Goal: Transaction & Acquisition: Obtain resource

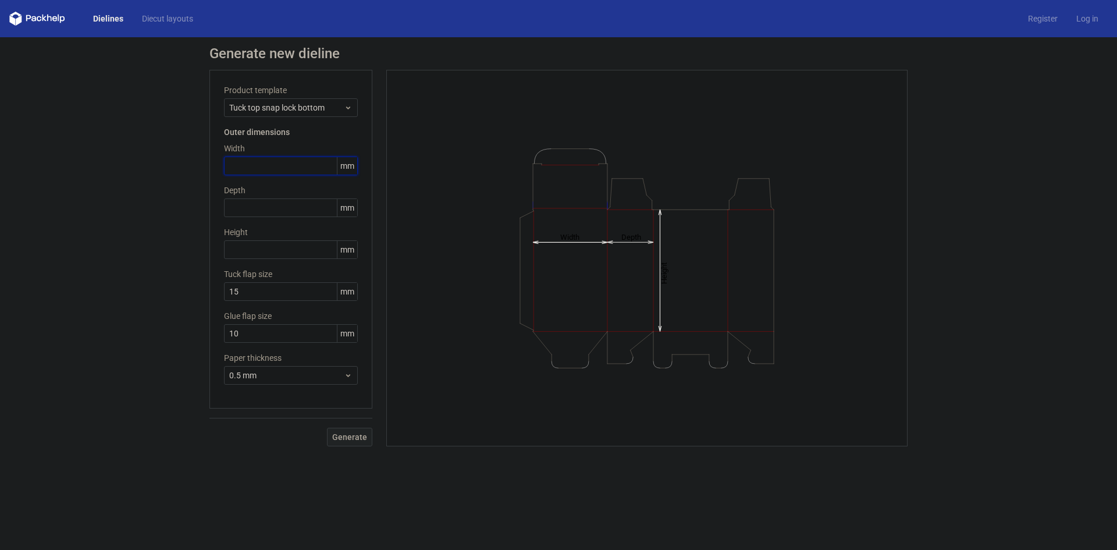
click at [293, 171] on input "text" at bounding box center [291, 166] width 134 height 19
type input "73"
type input "48"
type input "162"
click at [260, 337] on input "10" at bounding box center [291, 333] width 134 height 19
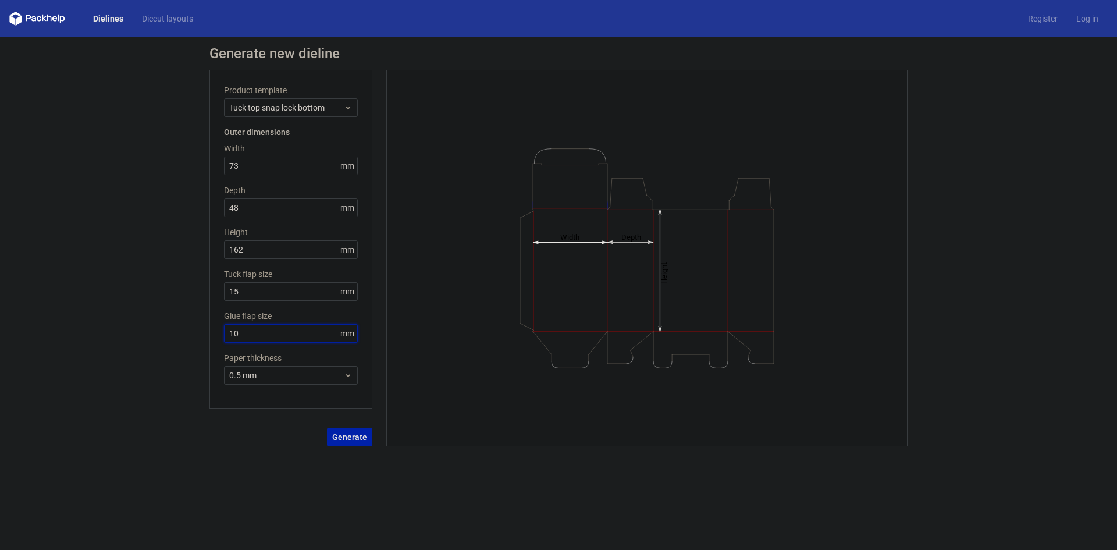
drag, startPoint x: 231, startPoint y: 329, endPoint x: 222, endPoint y: 328, distance: 9.4
click at [222, 328] on div "Product template Tuck top snap lock bottom Outer dimensions Width 73 mm Depth 4…" at bounding box center [291, 239] width 163 height 339
type input "20"
click at [183, 335] on div "Generate new dieline Product template Tuck top snap lock bottom Outer dimension…" at bounding box center [558, 246] width 1117 height 418
click at [359, 439] on span "Generate" at bounding box center [349, 437] width 35 height 8
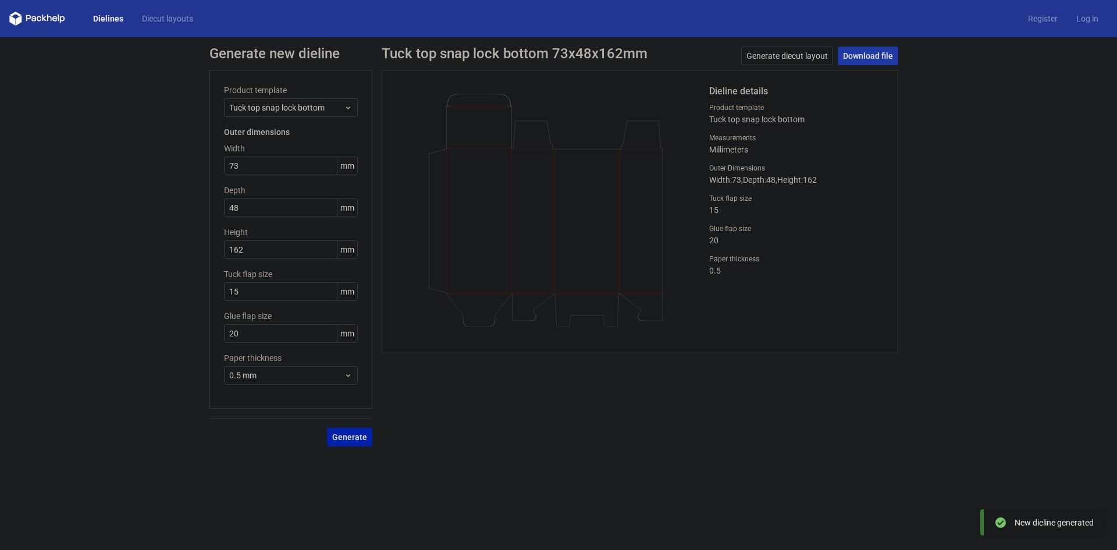
click at [873, 56] on link "Download file" at bounding box center [868, 56] width 61 height 19
click at [438, 54] on h1 "Tuck top snap lock bottom 73x48x162mm" at bounding box center [515, 54] width 266 height 14
click at [253, 102] on span "Tuck top snap lock bottom" at bounding box center [286, 108] width 115 height 12
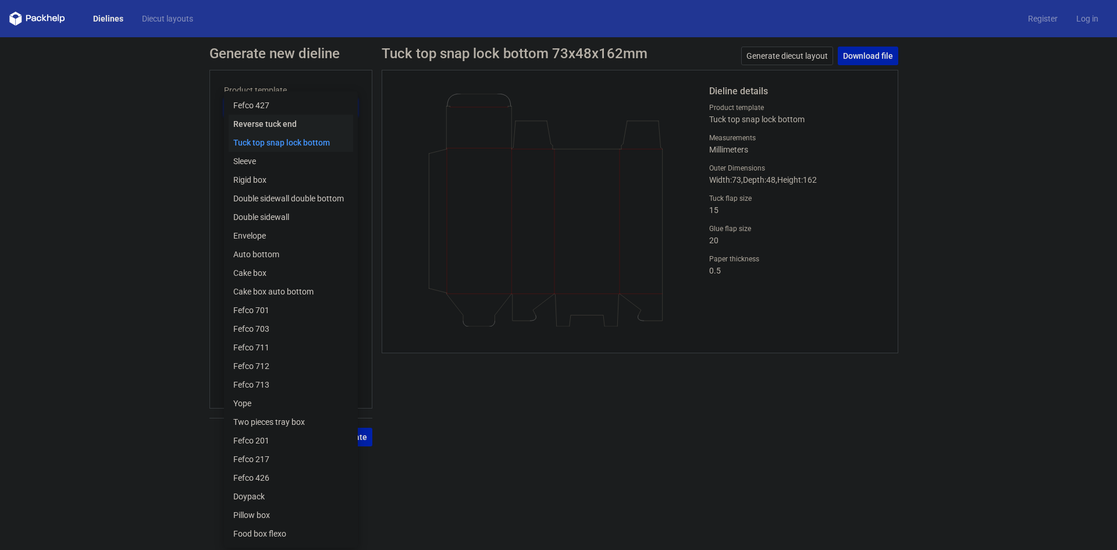
click at [274, 125] on div "Reverse tuck end" at bounding box center [291, 124] width 125 height 19
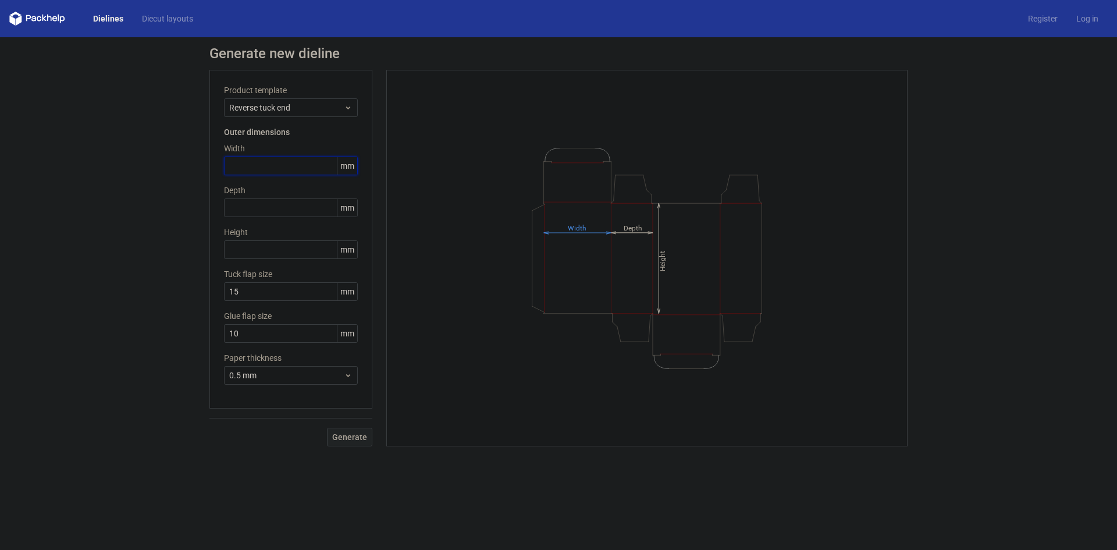
click at [256, 162] on input "text" at bounding box center [291, 166] width 134 height 19
type input "73"
type input "48"
type input "162"
drag, startPoint x: 261, startPoint y: 333, endPoint x: 175, endPoint y: 345, distance: 86.8
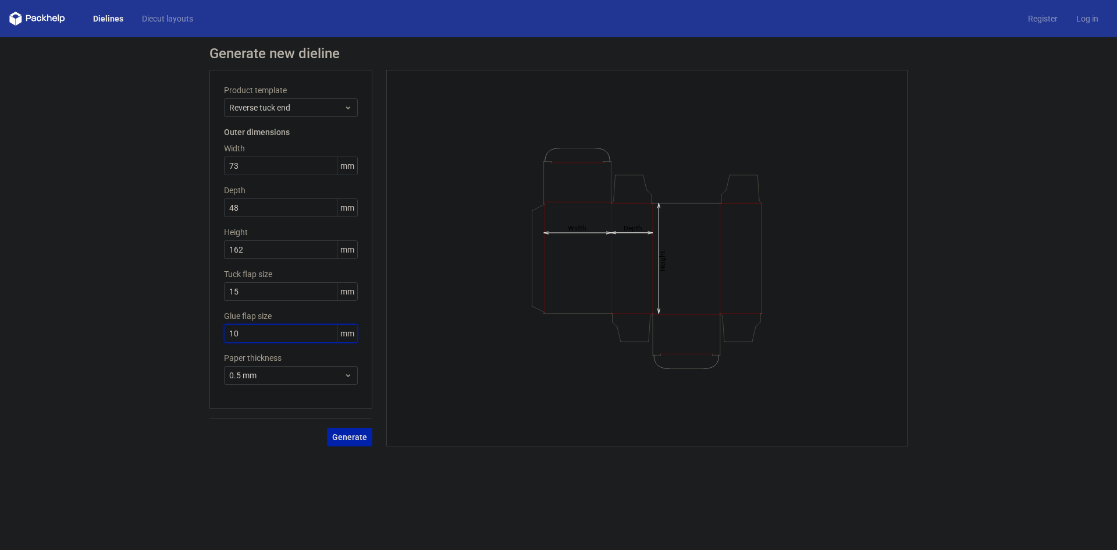
click at [175, 345] on div "Generate new dieline Product template Reverse tuck end Outer dimensions Width 7…" at bounding box center [558, 246] width 1117 height 418
type input "15"
click at [363, 436] on span "Generate" at bounding box center [349, 437] width 35 height 8
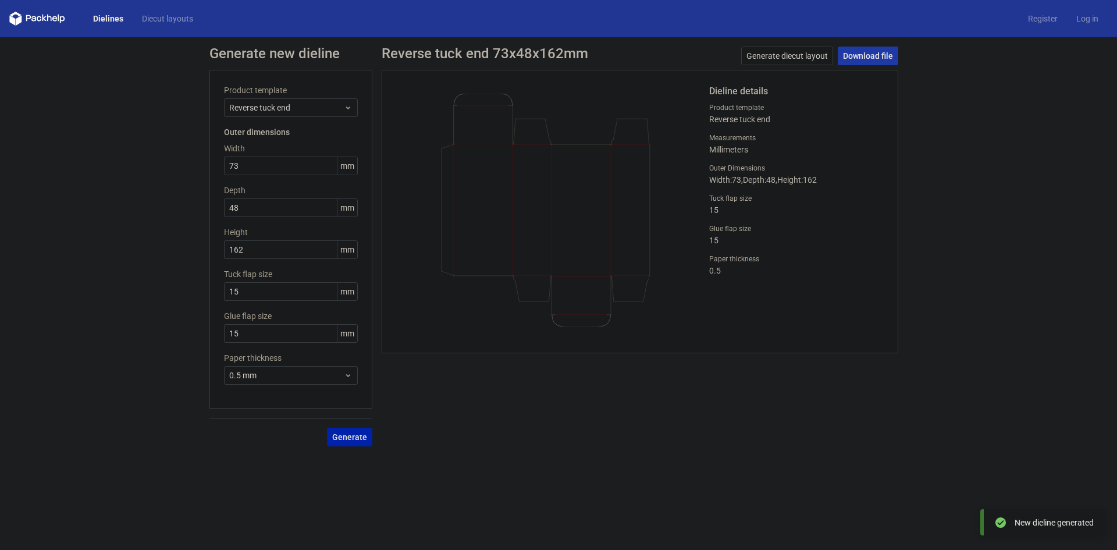
click at [878, 51] on link "Download file" at bounding box center [868, 56] width 61 height 19
click at [150, 247] on div "Generate new dieline Product template Reverse tuck end Outer dimensions Width 7…" at bounding box center [558, 246] width 1117 height 418
click at [357, 438] on div "Generate" at bounding box center [291, 428] width 163 height 38
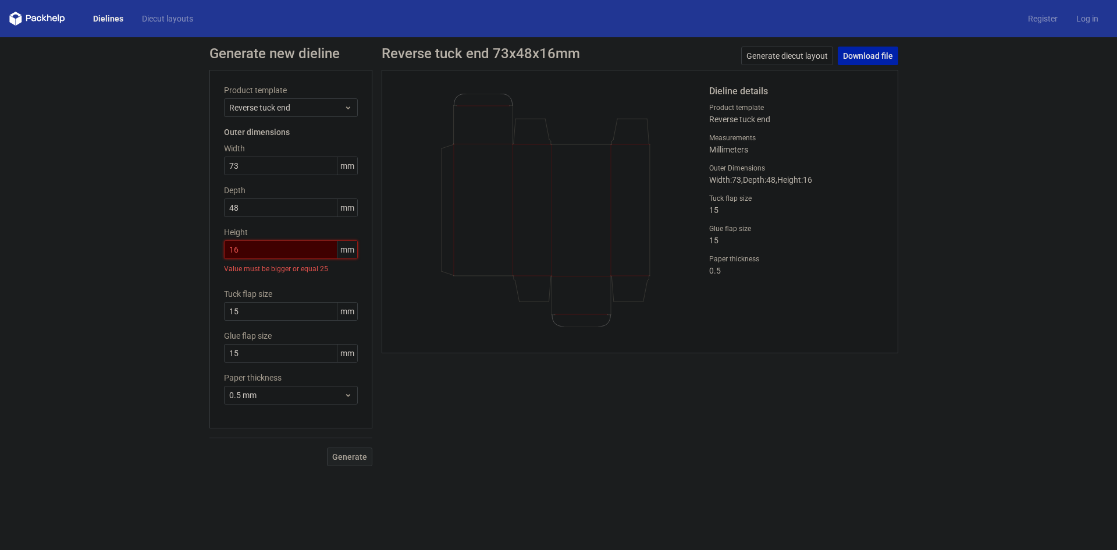
click at [269, 250] on input "16" at bounding box center [291, 249] width 134 height 19
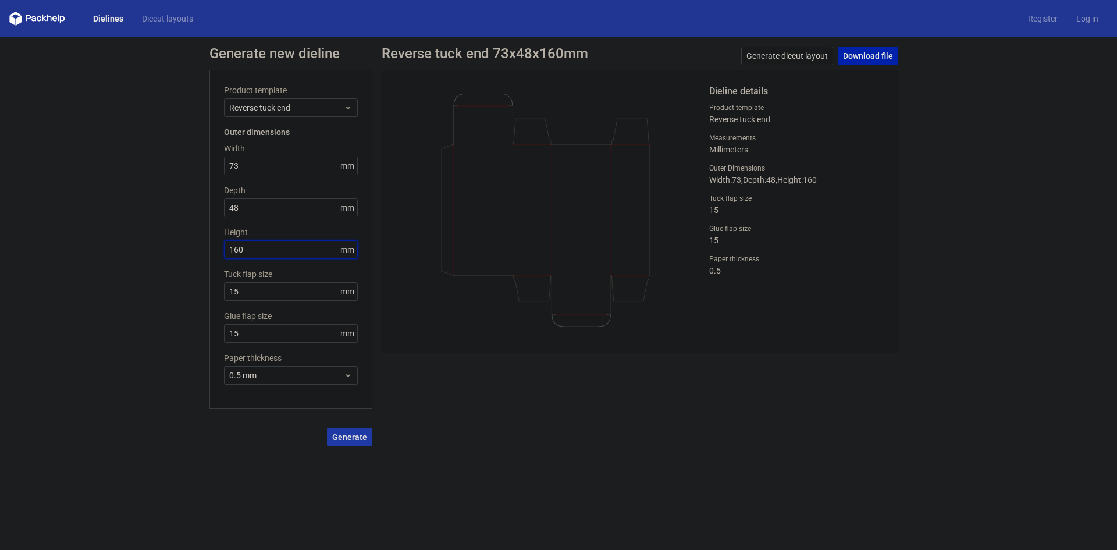
type input "160"
click at [356, 439] on span "Generate" at bounding box center [349, 437] width 35 height 8
click at [354, 435] on span "Generate" at bounding box center [349, 437] width 35 height 8
click at [873, 53] on link "Download file" at bounding box center [868, 56] width 61 height 19
